Goal: Browse casually: Explore the website without a specific task or goal

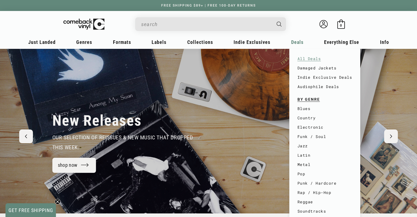
click at [304, 59] on link "All Deals" at bounding box center [324, 58] width 55 height 9
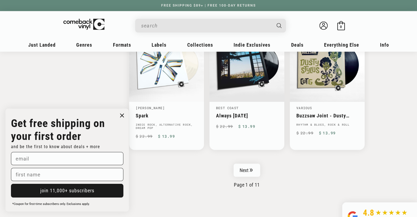
scroll to position [922, 0]
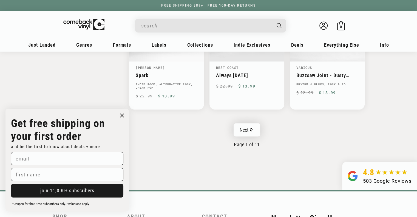
click at [248, 123] on link "Next" at bounding box center [246, 129] width 27 height 13
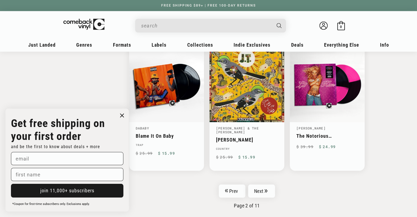
scroll to position [869, 0]
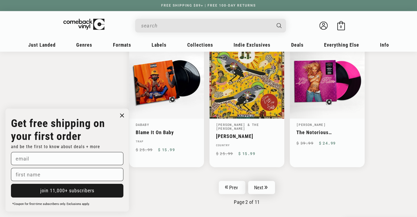
click at [262, 181] on link "Next" at bounding box center [261, 187] width 27 height 13
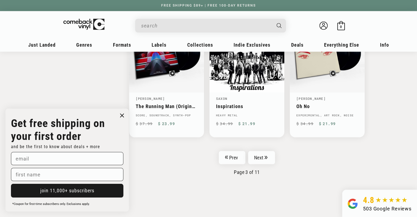
scroll to position [902, 0]
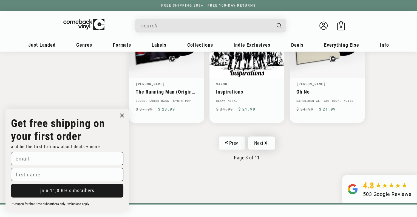
click at [263, 136] on link "Next" at bounding box center [261, 142] width 27 height 13
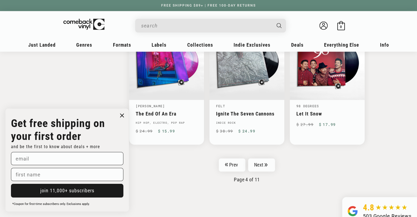
scroll to position [887, 0]
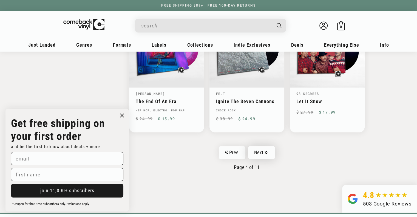
click at [266, 147] on link "Next" at bounding box center [261, 152] width 27 height 13
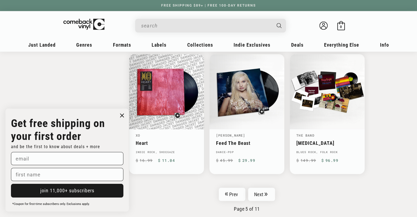
scroll to position [855, 0]
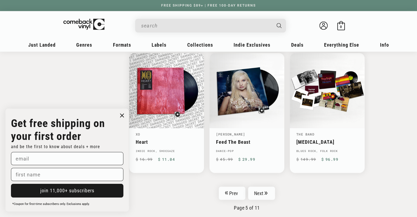
click at [264, 186] on link "Next" at bounding box center [261, 192] width 27 height 13
